Goal: Transaction & Acquisition: Purchase product/service

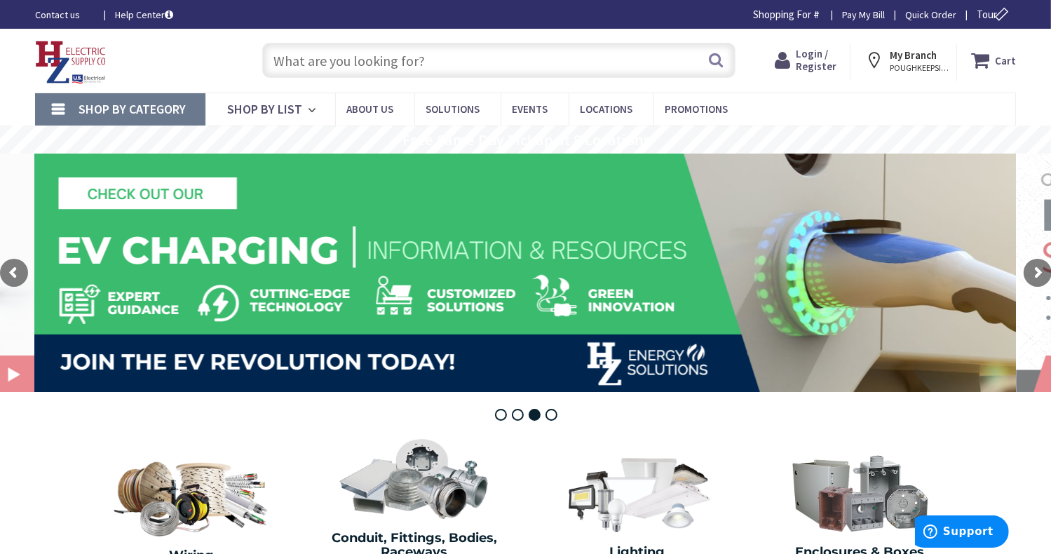
click at [407, 60] on input "text" at bounding box center [498, 60] width 473 height 35
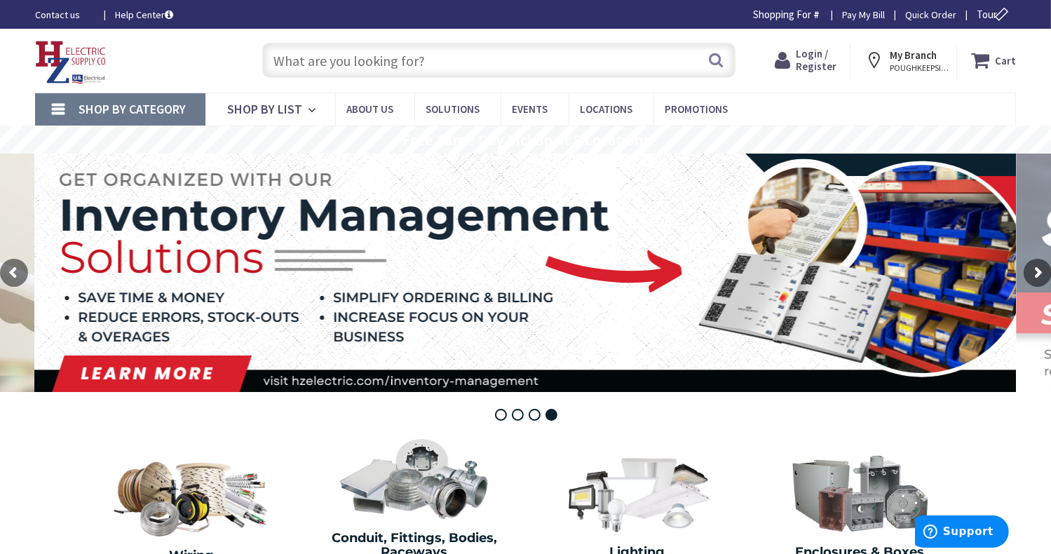
click at [355, 62] on input "text" at bounding box center [498, 60] width 473 height 35
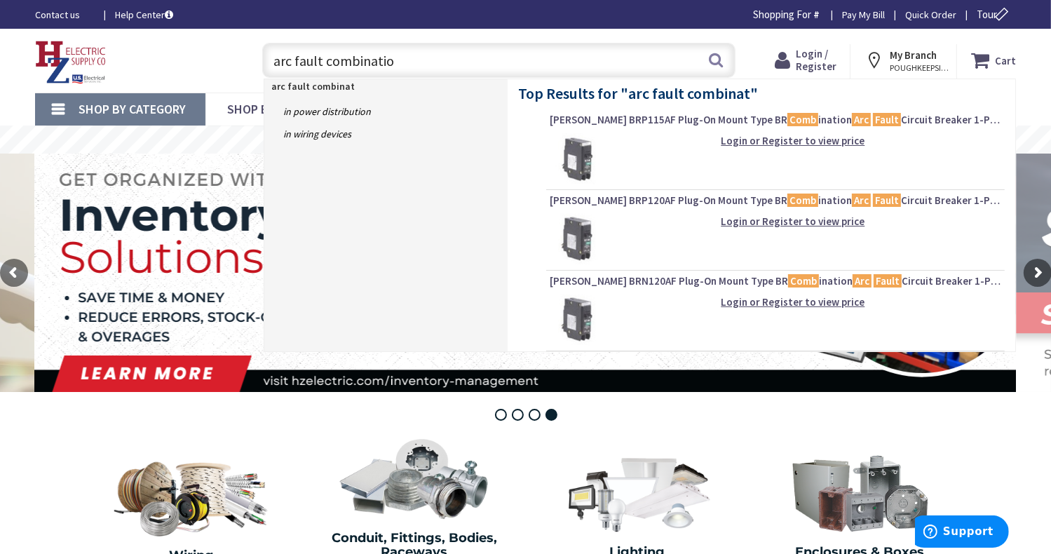
type input "arc fault combination"
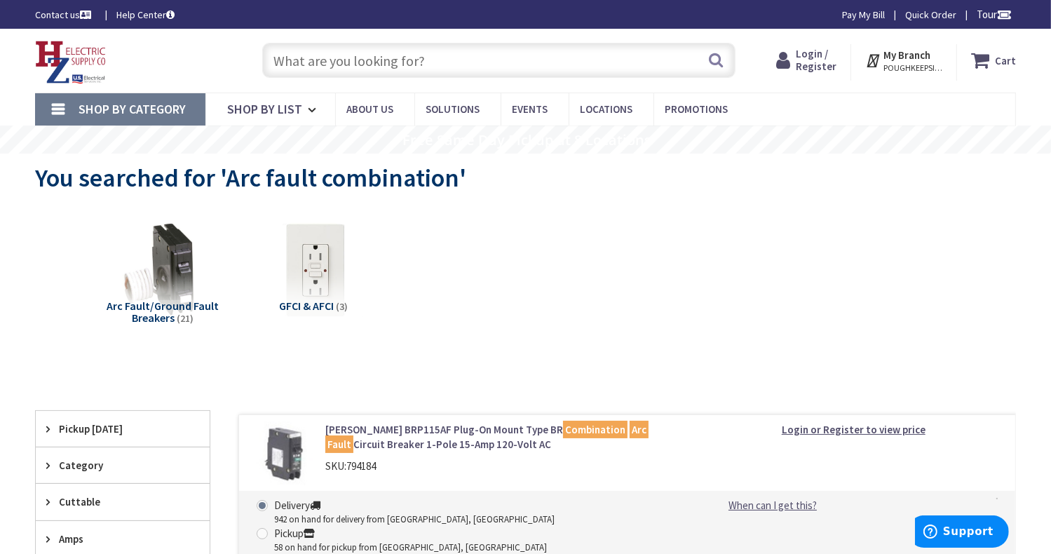
click at [151, 301] on span "Arc Fault/Ground Fault Breakers" at bounding box center [163, 312] width 112 height 27
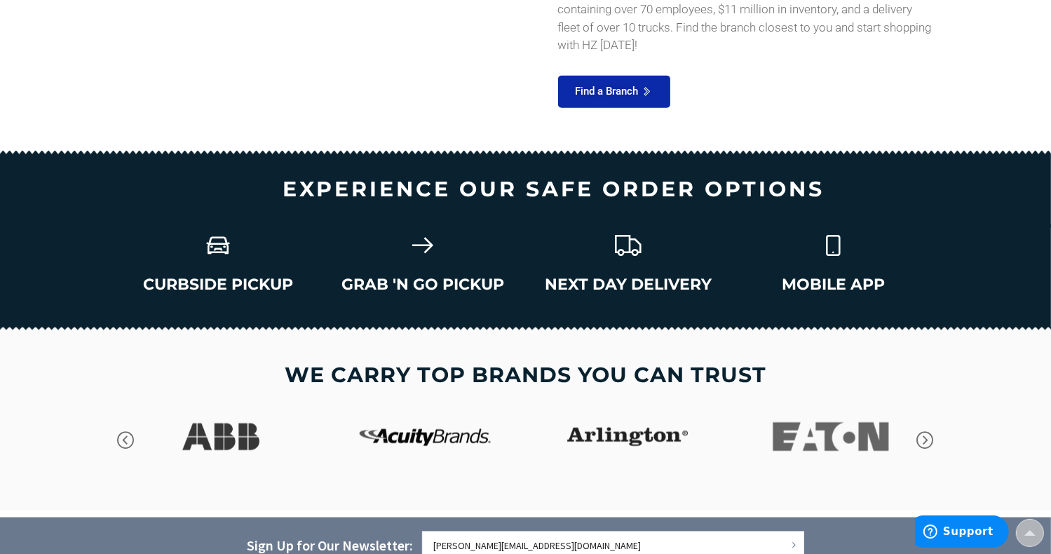
scroll to position [1953, 0]
